Goal: Task Accomplishment & Management: Complete application form

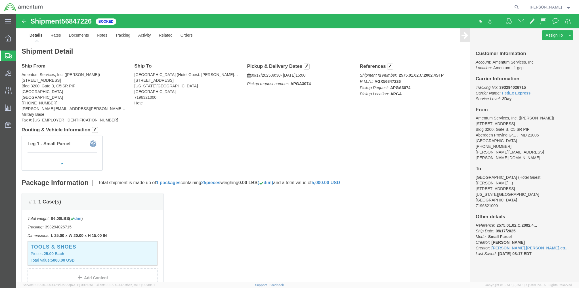
scroll to position [95, 0]
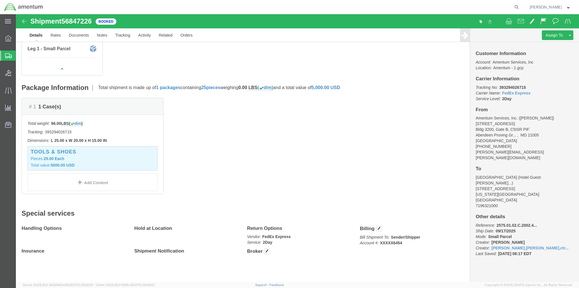
click at [0, 0] on span "Create Shipment" at bounding box center [0, 0] width 0 height 0
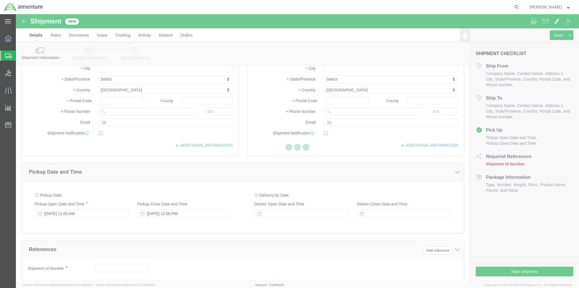
select select
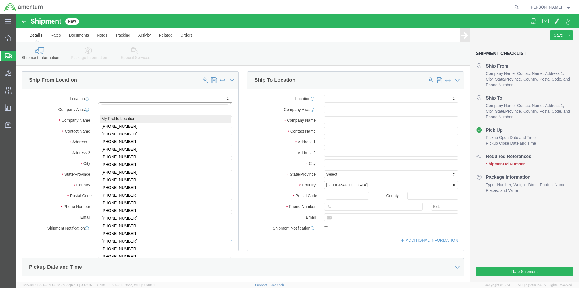
select select "MYPROFILE"
type input "[STREET_ADDRESS]"
type input "Bldg 3200, Gate B, C5ISR PIF"
type input "21005"
type input "[PHONE_NUMBER]"
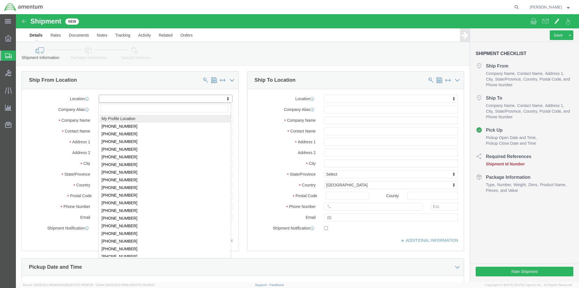
type input "[PERSON_NAME][EMAIL_ADDRESS][PERSON_NAME][DOMAIN_NAME]"
checkbox input "true"
type input "Amentum Services, Inc."
type input "[PERSON_NAME]"
type input "Aberdeen Proving Ground"
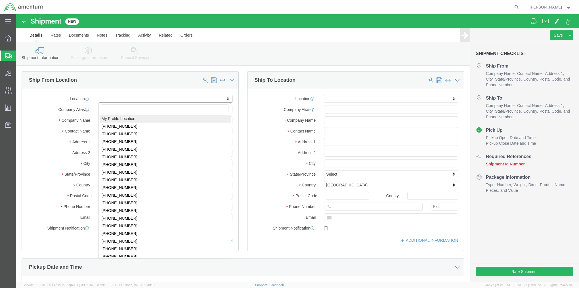
select select "MD"
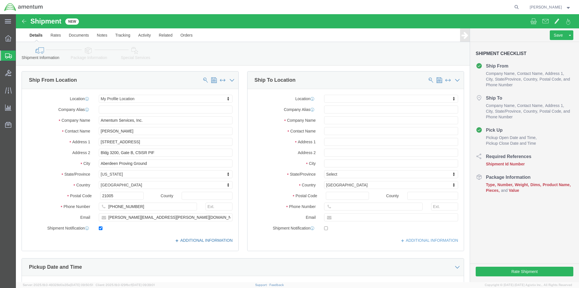
click link "ADDITIONAL INFORMATION"
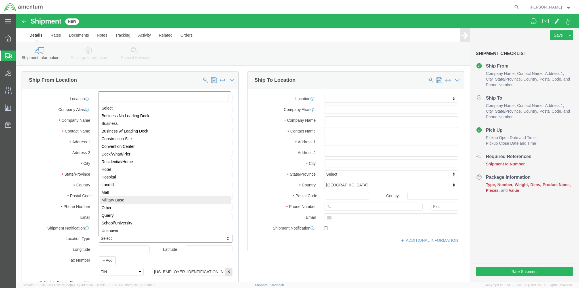
select select "MLTY"
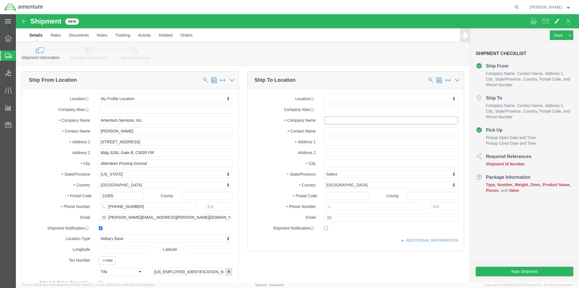
click input "text"
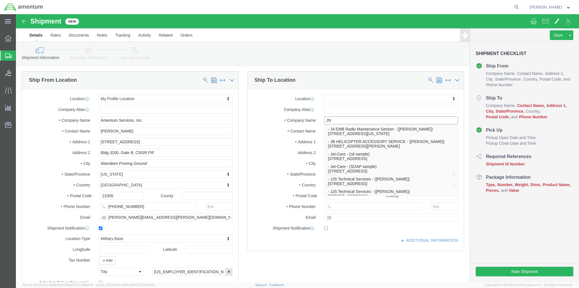
type input "JNN"
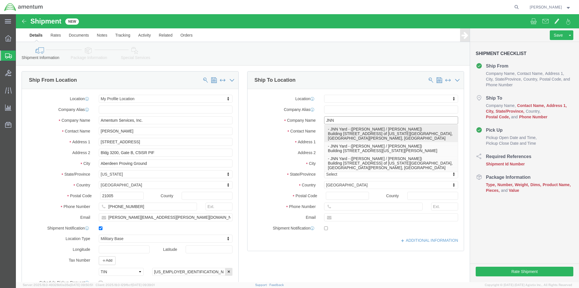
click p "- JNN Yard - ([PERSON_NAME] / [PERSON_NAME]) Building [STREET_ADDRESS][US_STATE…"
select select
type input "Building [STREET_ADDRESS]"
type input "Vicinity of [US_STATE] & Air Assult"
type input "42223"
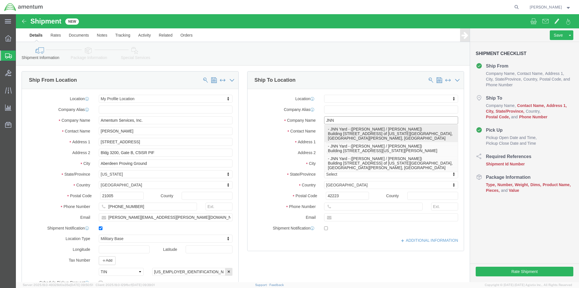
type input "JNN Yard"
type input "[PERSON_NAME] / [PERSON_NAME]"
type input "Fort [PERSON_NAME]"
select select "KY"
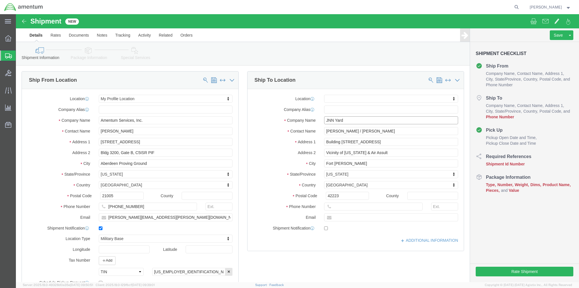
type input "JNN Yard"
click input "text"
paste input "[PHONE_NUMBER]"
click input "[PHONE_NUMBER]"
click input "931624-9450"
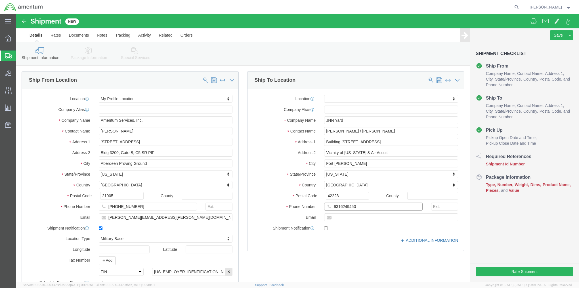
type input "9316249450"
click link "ADDITIONAL INFORMATION"
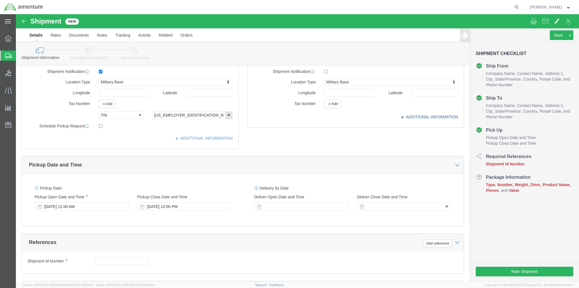
scroll to position [170, 0]
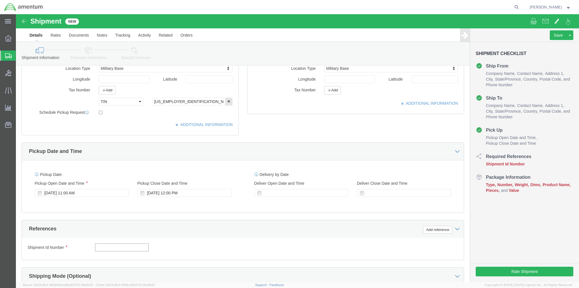
click input "text"
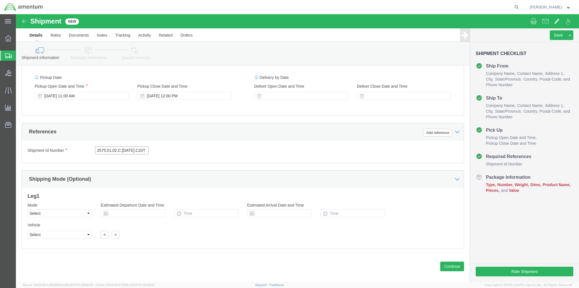
scroll to position [273, 0]
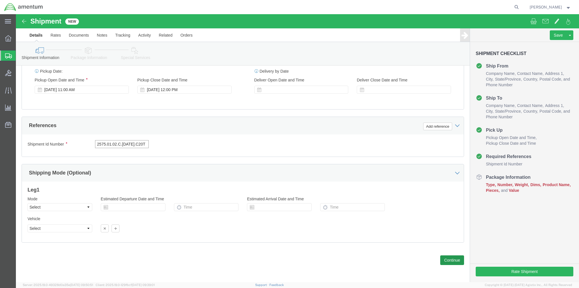
type input "2575.01.02.C.[DATE].C20T"
click button "Continue"
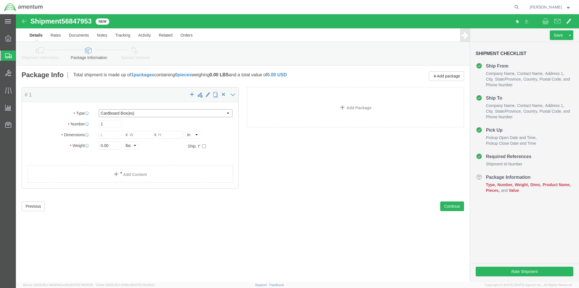
click select "Select BCK Boxes Bale(s) Basket(s) Bolt(s) Bottle(s) Buckets Bulk Bundle(s) Can…"
select select "CRAT"
click select "Select BCK Boxes Bale(s) Basket(s) Bolt(s) Bottle(s) Buckets Bulk Bundle(s) Can…"
click input "text"
type input "48"
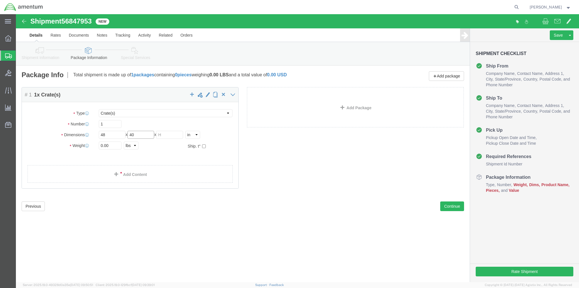
type input "40"
type input "45"
type input "475"
click div "Package Content # 1 1 x Crate(s) Package Type Select BCK Boxes Bale(s) Basket(s…"
click link "Add Content"
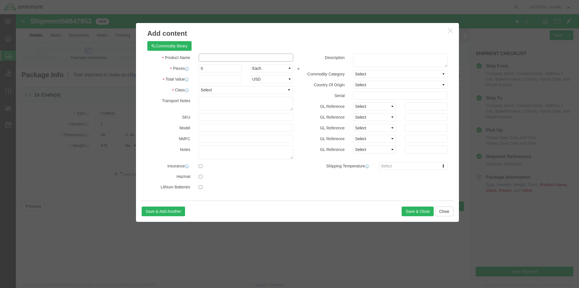
click input "text"
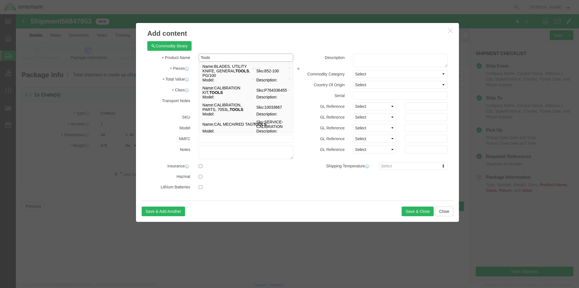
type input "Tools"
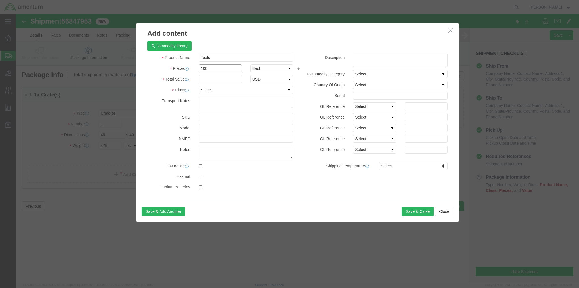
type input "100"
type input "25000"
click select "Select 50 55 60 65 70 85 92.5 100 125 175 250 300 400"
select select "125"
click select "Select 50 55 60 65 70 85 92.5 100 125 175 250 300 400"
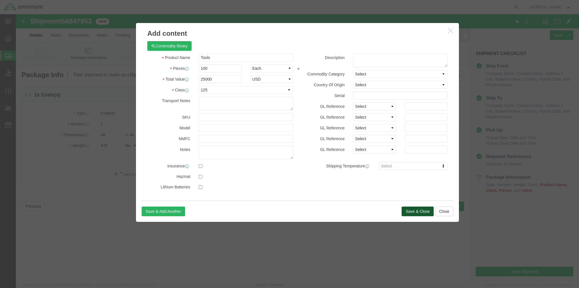
click button "Save & Close"
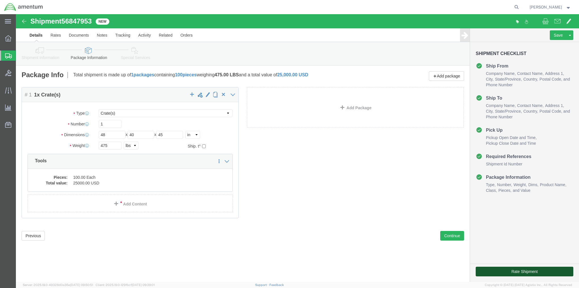
click button "Rate Shipment"
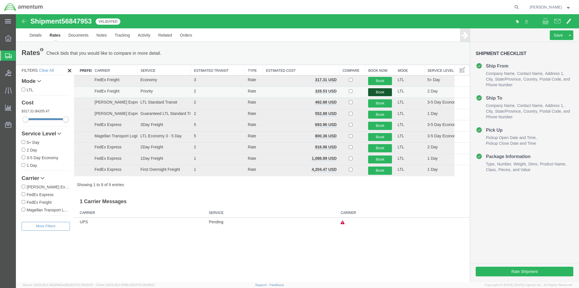
click at [375, 90] on button "Book" at bounding box center [380, 92] width 24 height 8
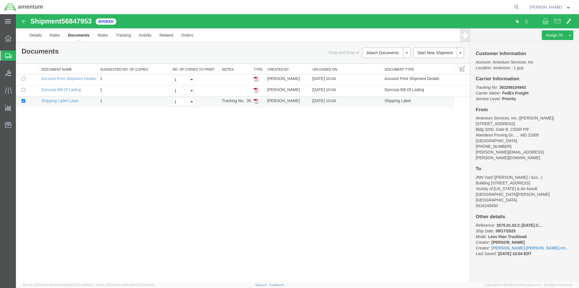
click at [256, 101] on img at bounding box center [256, 101] width 5 height 5
click at [257, 78] on img at bounding box center [256, 79] width 5 height 5
click at [256, 90] on img at bounding box center [256, 90] width 5 height 5
click at [0, 0] on span "Shipment Manager" at bounding box center [0, 0] width 0 height 0
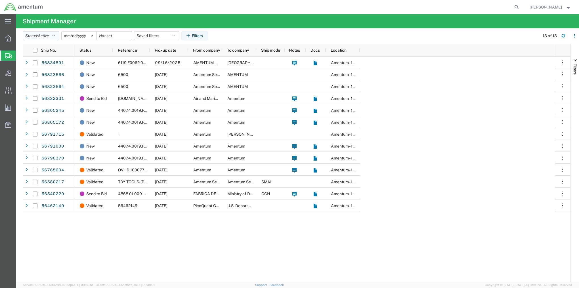
click at [57, 37] on button "Status: Active" at bounding box center [41, 35] width 37 height 9
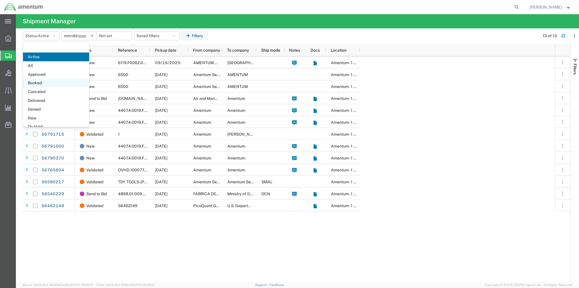
click at [46, 84] on span "Booked" at bounding box center [56, 83] width 66 height 9
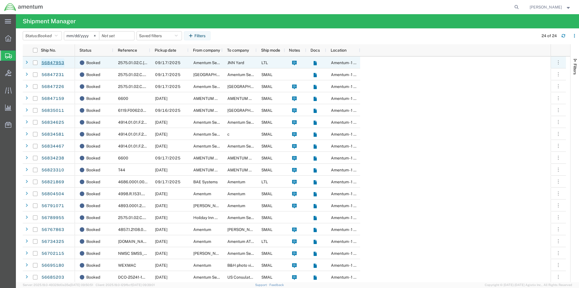
click at [50, 64] on link "56847953" at bounding box center [52, 62] width 23 height 9
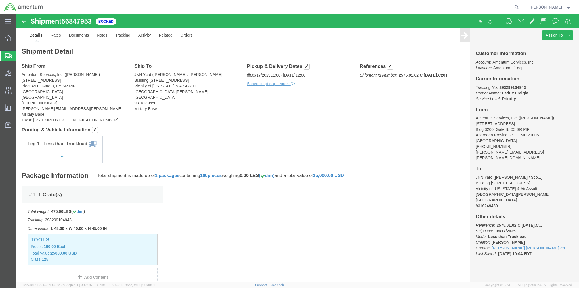
click div "Pickup & Delivery Dates [DATE] 11:00 - [DATE] 12:00 Schedule pickup request Edi…"
click span "button"
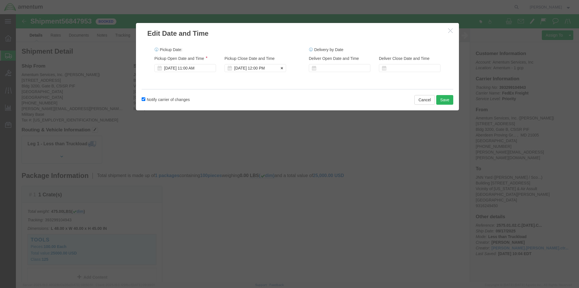
click div "[DATE] 12:00 PM"
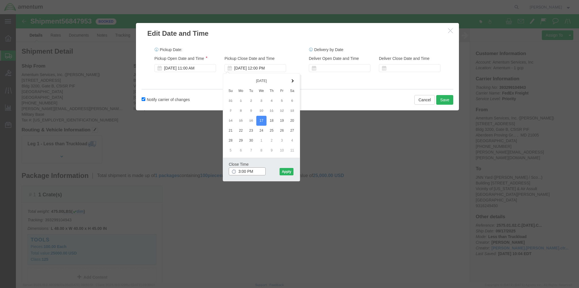
click input "3:00 PM"
type input "3:30 PM"
click button "Apply"
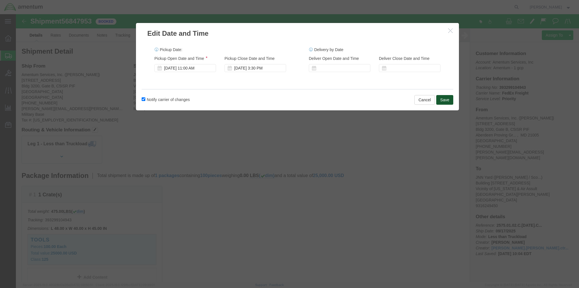
click button "Save"
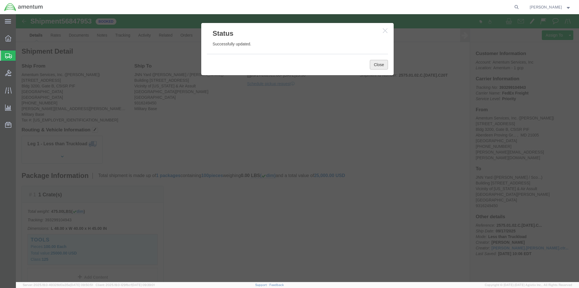
click button "Close"
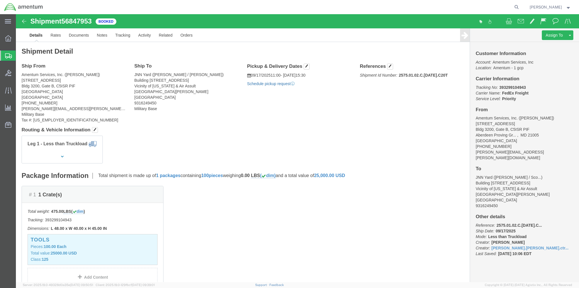
click link "Schedule pickup request"
